Goal: Complete application form: Complete application form

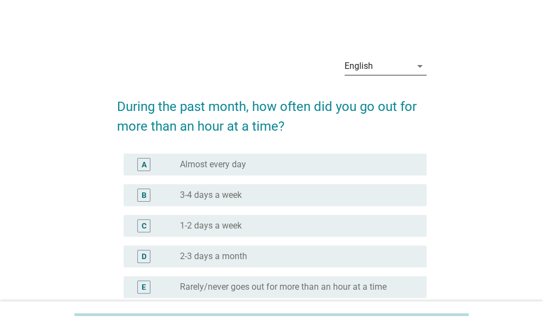
click at [400, 61] on div "English" at bounding box center [377, 65] width 67 height 17
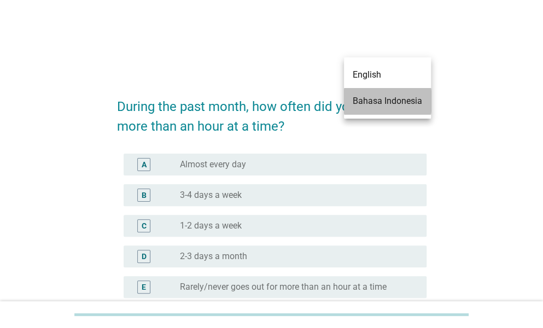
click at [387, 98] on div "Bahasa Indonesia" at bounding box center [387, 101] width 69 height 13
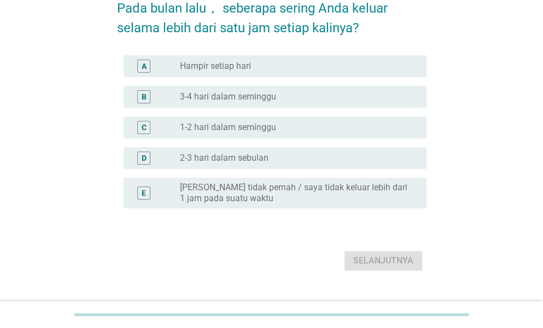
scroll to position [109, 0]
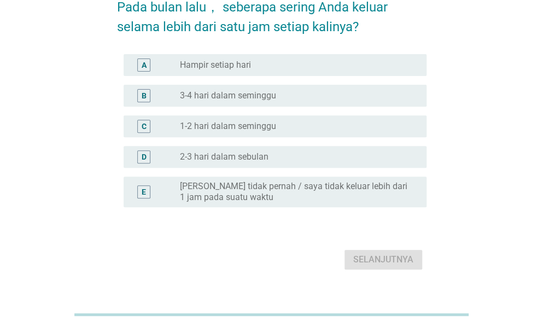
click at [255, 60] on div "radio_button_unchecked Hampir setiap hari" at bounding box center [294, 65] width 229 height 11
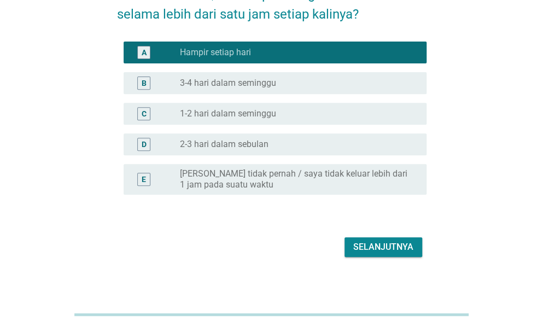
scroll to position [129, 0]
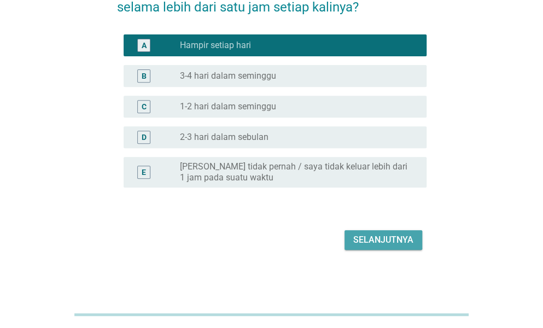
click at [351, 237] on button "Selanjutnya" at bounding box center [383, 240] width 78 height 20
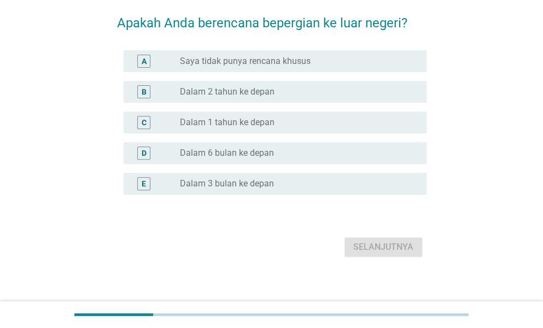
scroll to position [101, 0]
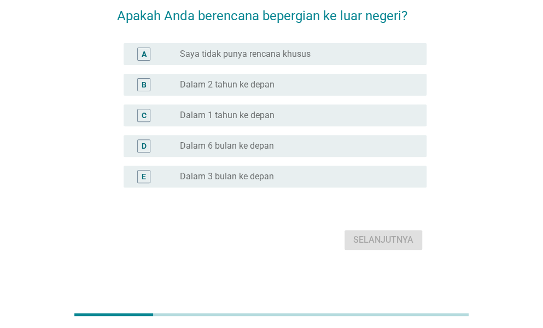
click at [258, 91] on div "radio_button_unchecked Dalam 2 tahun ke depan" at bounding box center [299, 84] width 238 height 13
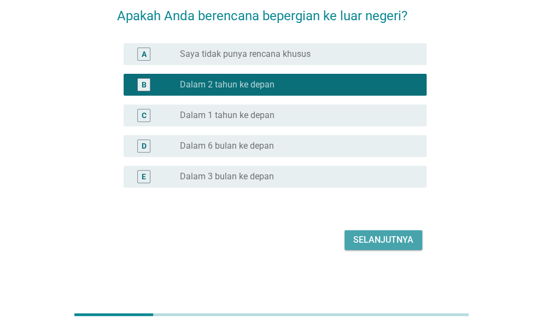
click at [362, 243] on div "Selanjutnya" at bounding box center [383, 239] width 60 height 13
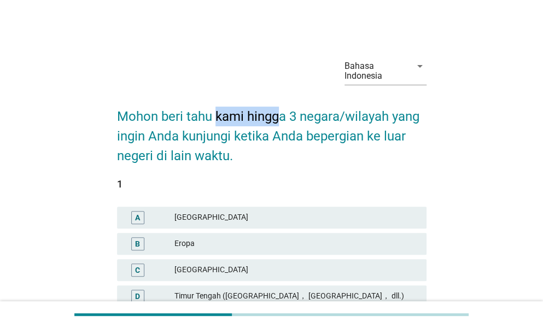
drag, startPoint x: 227, startPoint y: 115, endPoint x: 277, endPoint y: 116, distance: 49.8
click at [277, 116] on h2 "Mohon beri tahu kami hingga 3 negara/wilayah yang ingin Anda kunjungi ketika An…" at bounding box center [271, 131] width 309 height 70
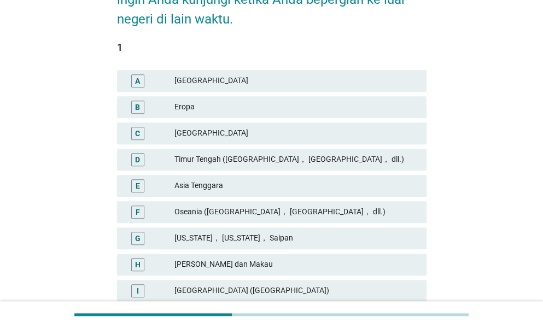
scroll to position [164, 0]
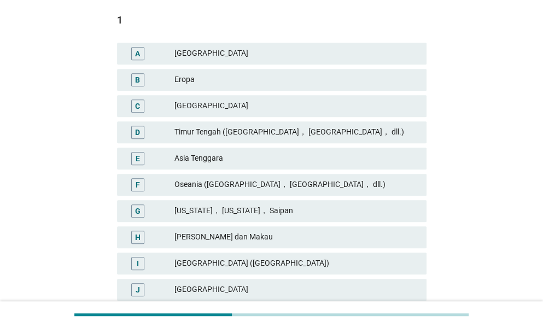
click at [214, 83] on div "Eropa" at bounding box center [295, 79] width 243 height 13
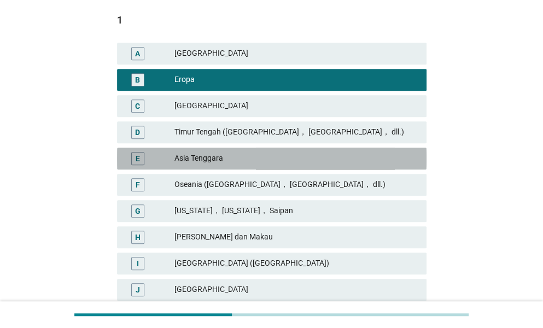
click at [238, 166] on div "E [GEOGRAPHIC_DATA]" at bounding box center [271, 159] width 309 height 22
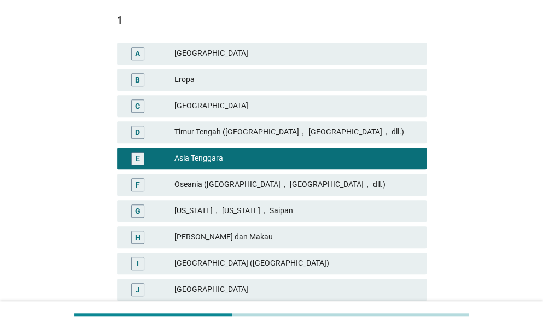
click at [140, 78] on div "B" at bounding box center [137, 79] width 5 height 11
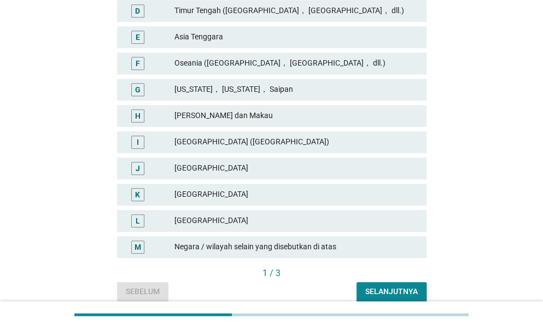
scroll to position [334, 0]
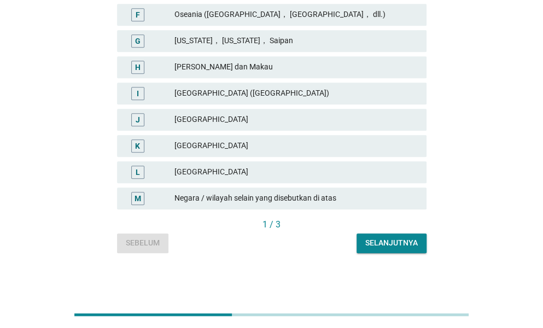
click at [192, 84] on div "I [GEOGRAPHIC_DATA] ([GEOGRAPHIC_DATA])" at bounding box center [271, 94] width 309 height 22
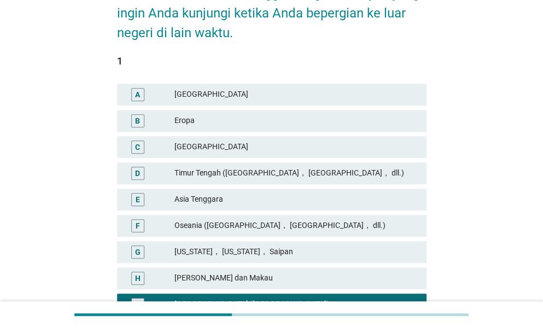
scroll to position [164, 0]
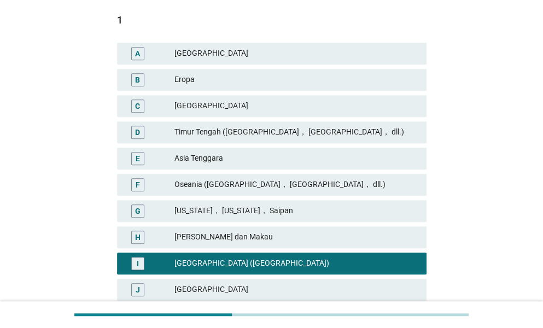
click at [194, 85] on div "Eropa" at bounding box center [295, 79] width 243 height 13
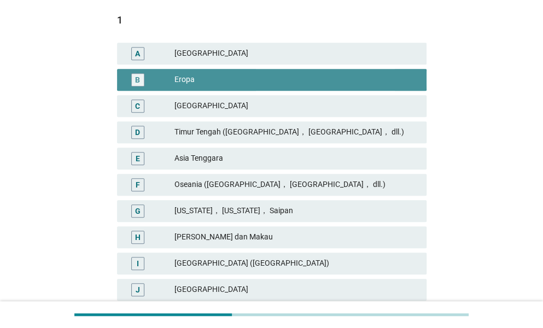
click at [194, 85] on div "Eropa" at bounding box center [295, 79] width 243 height 13
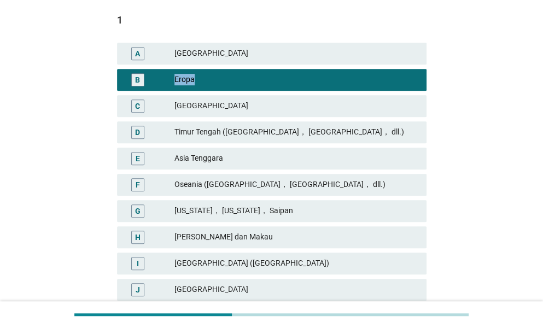
click at [194, 85] on div "Eropa" at bounding box center [295, 79] width 243 height 13
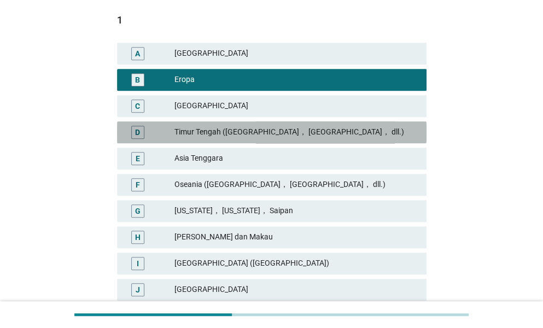
click at [222, 139] on div "D [GEOGRAPHIC_DATA] ([GEOGRAPHIC_DATA]， [GEOGRAPHIC_DATA]， dll.)" at bounding box center [271, 132] width 309 height 22
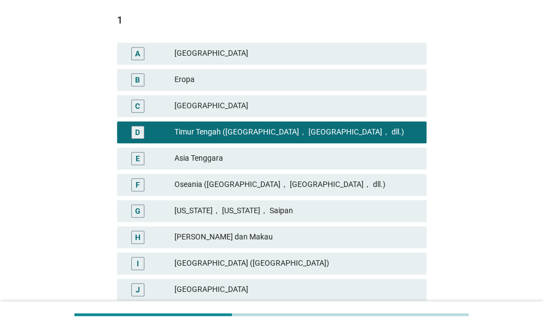
click at [209, 87] on div "B Eropa" at bounding box center [271, 80] width 309 height 22
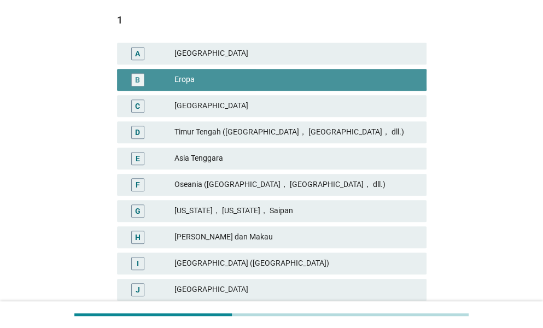
click at [209, 87] on div "B Eropa" at bounding box center [271, 80] width 309 height 22
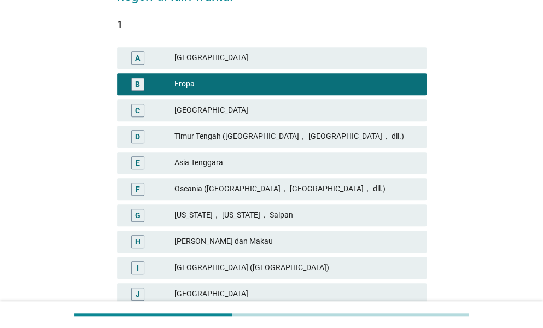
scroll to position [170, 0]
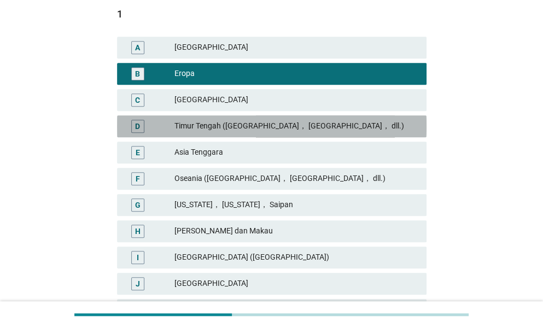
click at [198, 125] on div "Timur Tengah ([GEOGRAPHIC_DATA]， [GEOGRAPHIC_DATA]， dll.)" at bounding box center [295, 126] width 243 height 13
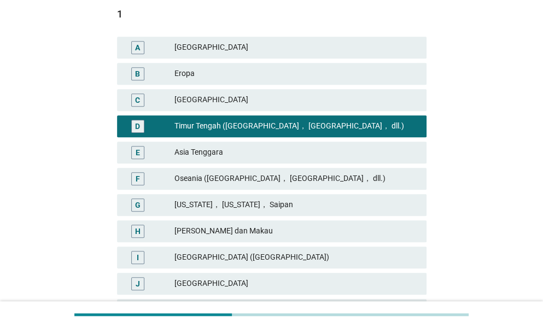
scroll to position [334, 0]
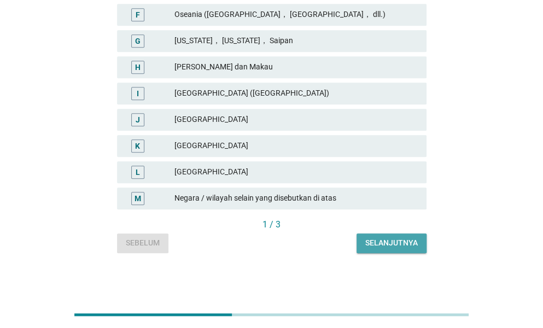
click at [369, 240] on div "Selanjutnya" at bounding box center [391, 242] width 52 height 11
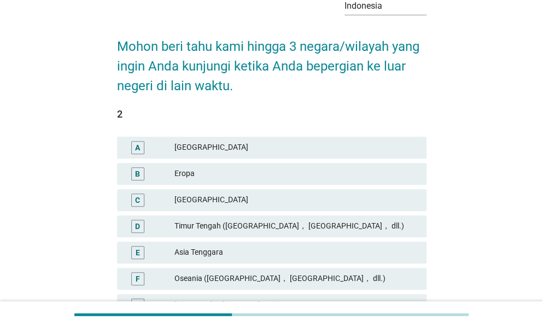
scroll to position [109, 0]
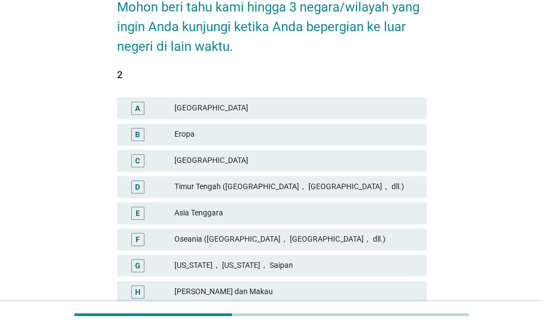
click at [214, 133] on div "Eropa" at bounding box center [295, 134] width 243 height 13
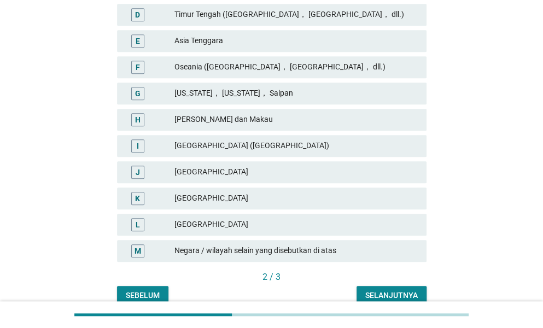
scroll to position [334, 0]
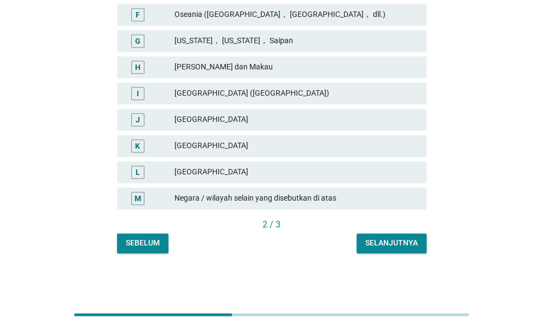
click at [369, 243] on div "Selanjutnya" at bounding box center [391, 242] width 52 height 11
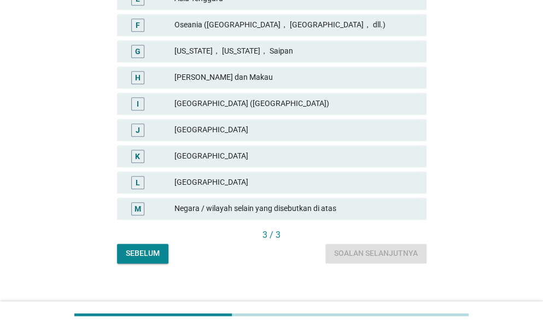
scroll to position [328, 0]
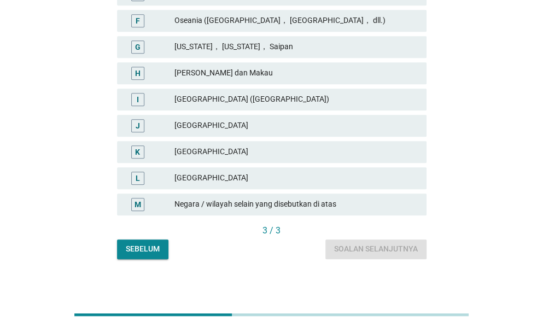
click at [207, 151] on div "[GEOGRAPHIC_DATA]" at bounding box center [295, 151] width 243 height 13
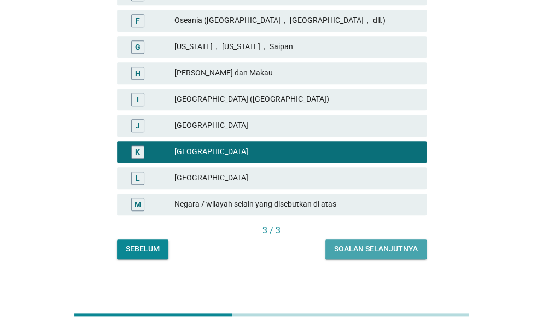
click at [356, 256] on button "Soalan selanjutnya" at bounding box center [375, 249] width 101 height 20
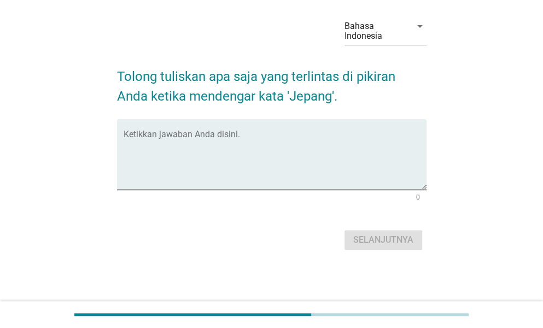
scroll to position [0, 0]
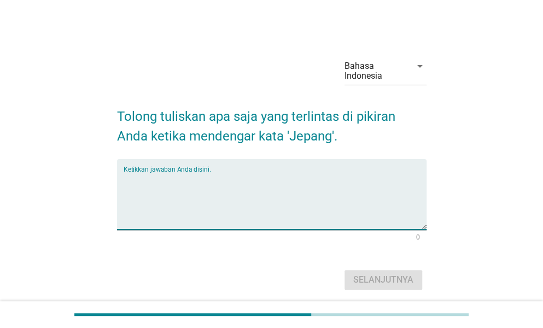
click at [226, 175] on textarea "Ketikkan jawaban Anda disini." at bounding box center [275, 200] width 303 height 57
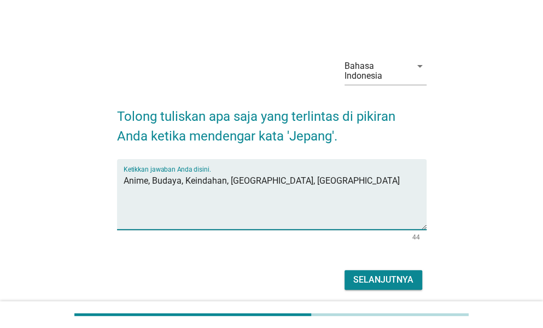
type textarea "Anime, Budaya, Keindahan, [GEOGRAPHIC_DATA], [GEOGRAPHIC_DATA]"
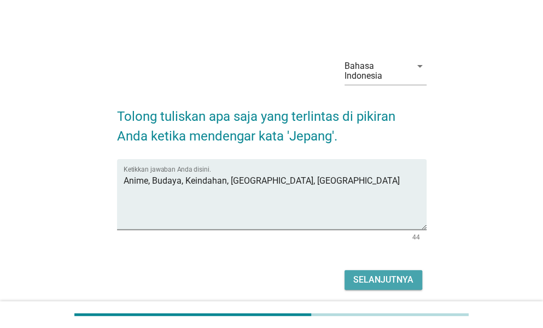
click at [376, 279] on div "Selanjutnya" at bounding box center [383, 279] width 60 height 13
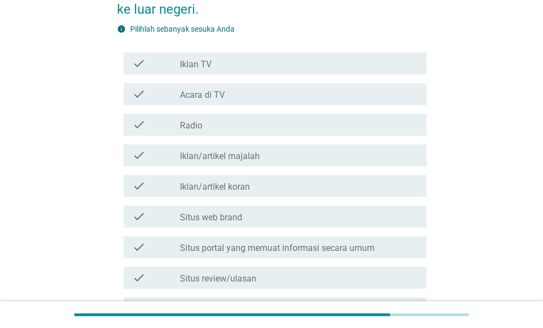
scroll to position [164, 0]
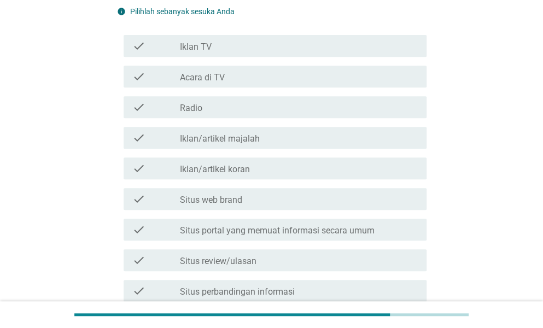
click at [249, 229] on label "Situs portal yang memuat informasi secara umum" at bounding box center [277, 230] width 195 height 11
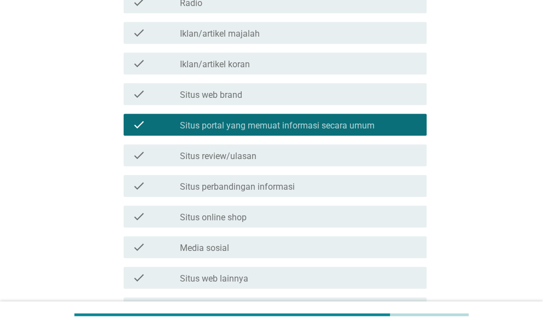
scroll to position [273, 0]
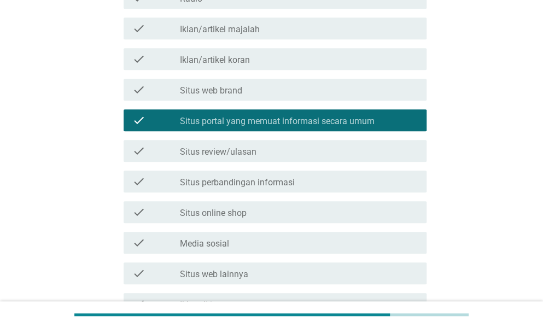
click at [235, 154] on label "Situs review/ulasan" at bounding box center [218, 152] width 77 height 11
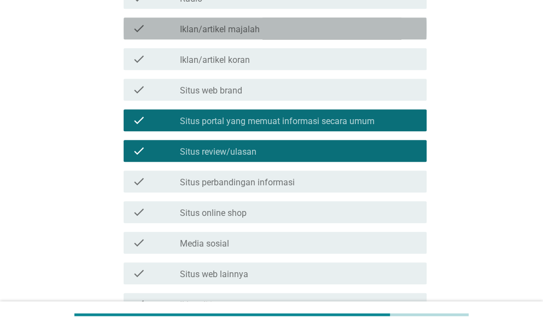
click at [233, 31] on label "Iklan/artikel majalah" at bounding box center [220, 29] width 80 height 11
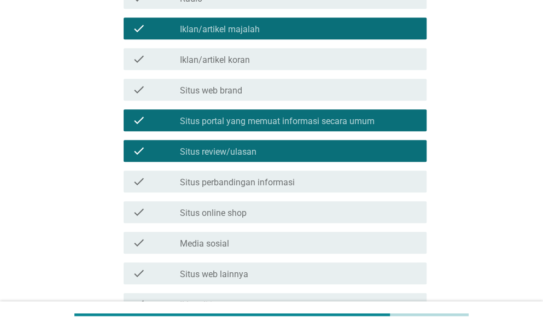
click at [232, 247] on div "check_box_outline_blank Media sosial" at bounding box center [299, 242] width 238 height 13
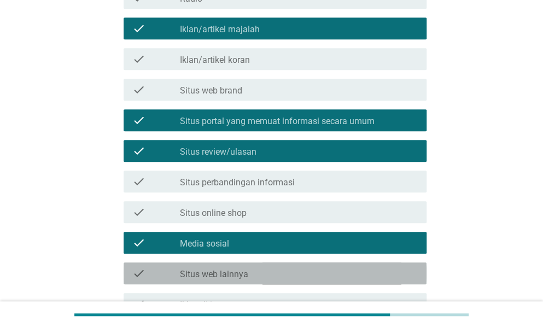
click at [242, 267] on div "check_box_outline_blank Situs web lainnya" at bounding box center [299, 273] width 238 height 13
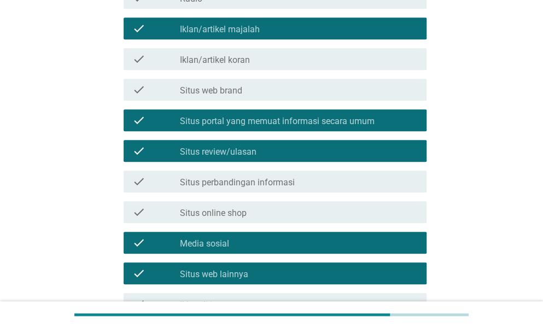
click at [221, 182] on label "Situs perbandingan informasi" at bounding box center [237, 182] width 115 height 11
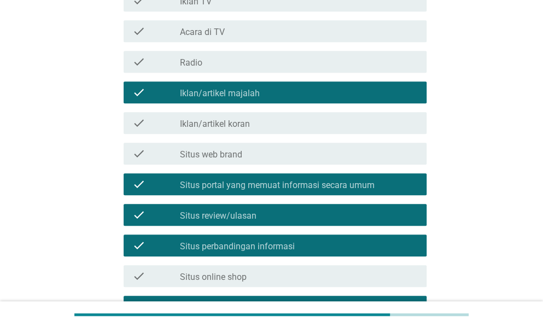
scroll to position [449, 0]
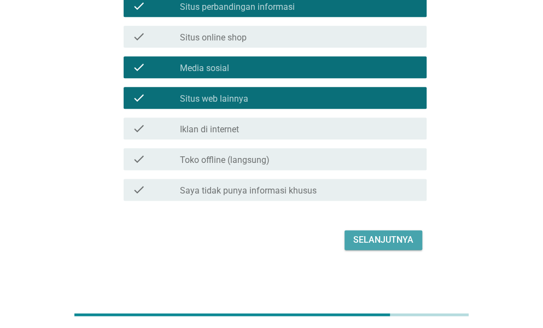
click at [361, 248] on button "Selanjutnya" at bounding box center [383, 240] width 78 height 20
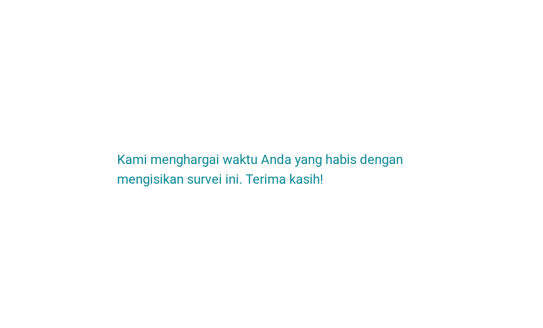
scroll to position [0, 0]
